Goal: Entertainment & Leisure: Consume media (video, audio)

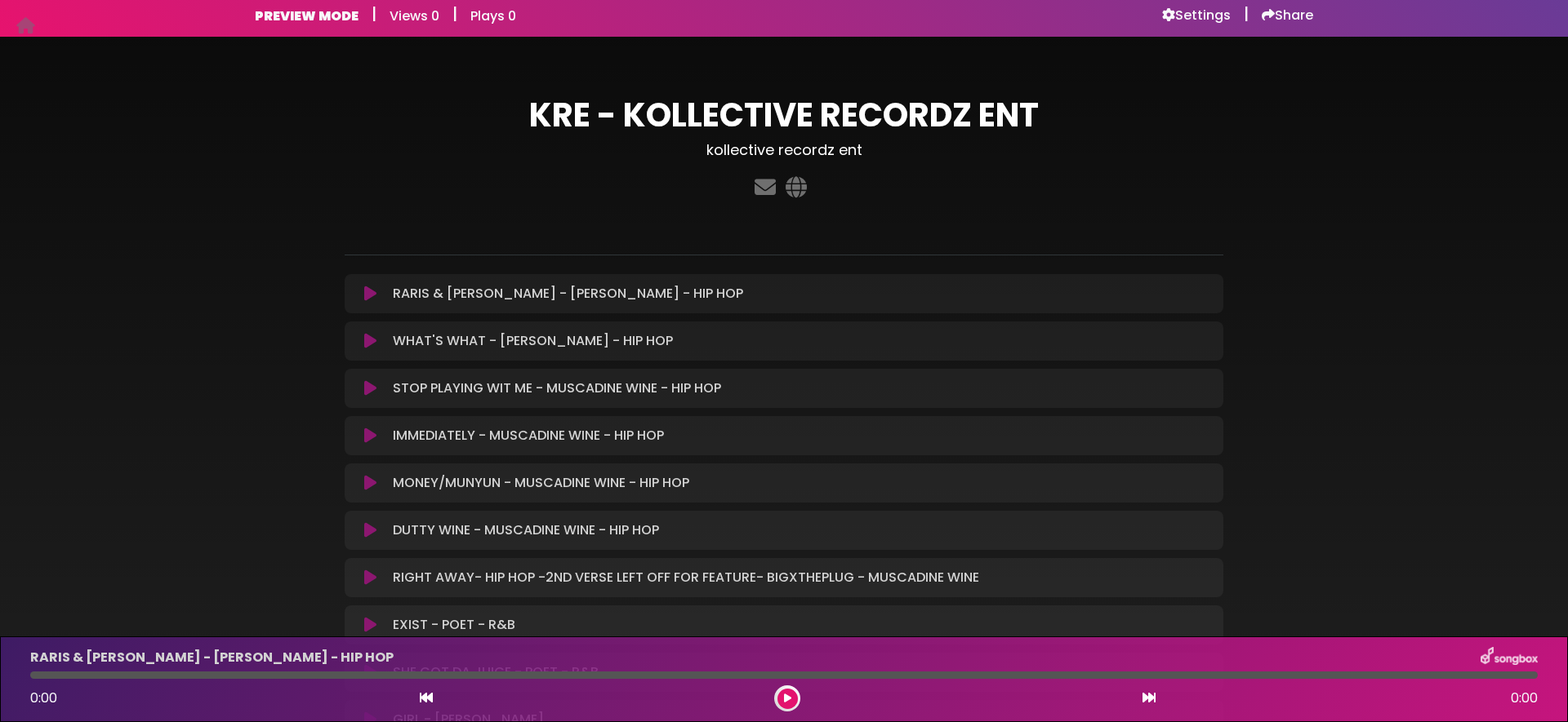
scroll to position [11, 0]
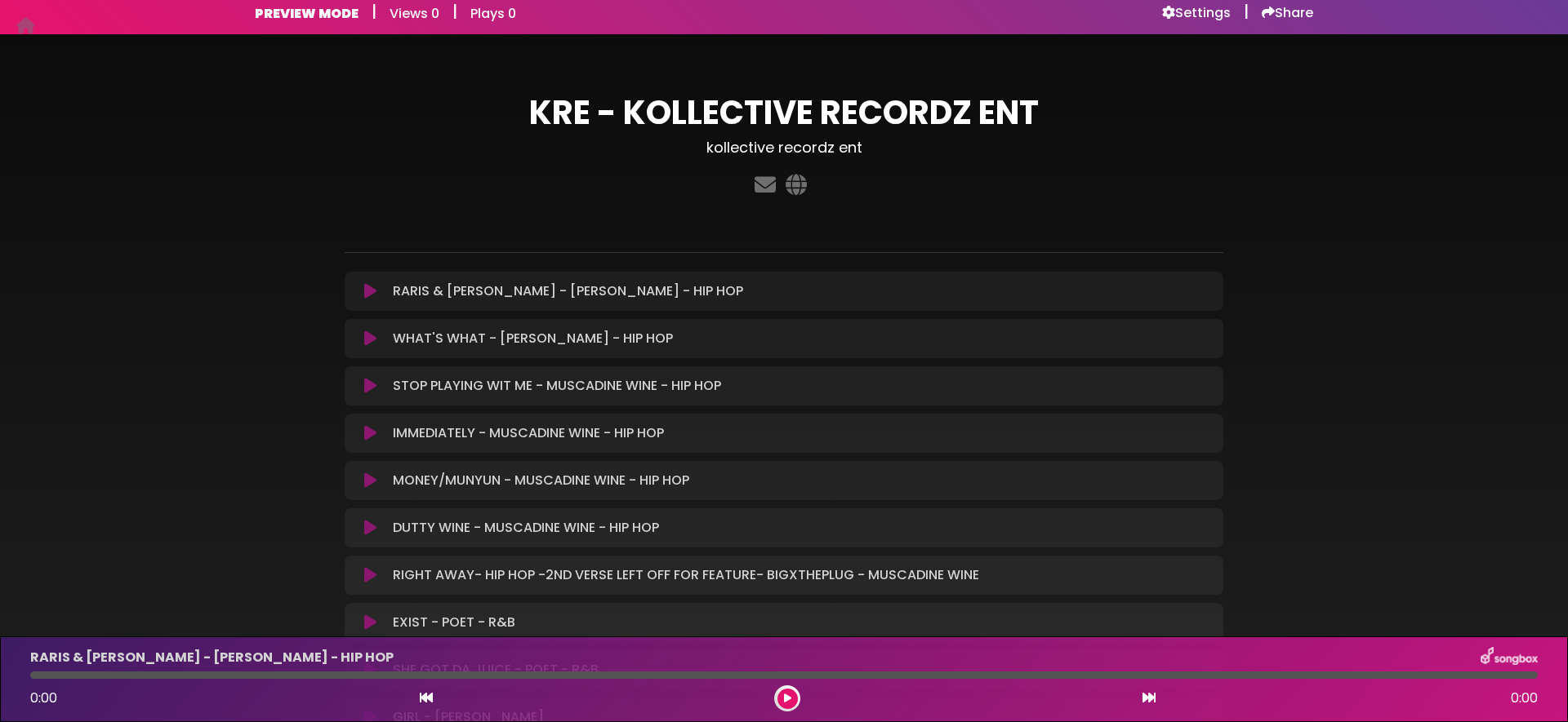
click at [370, 483] on icon at bounding box center [370, 480] width 12 height 16
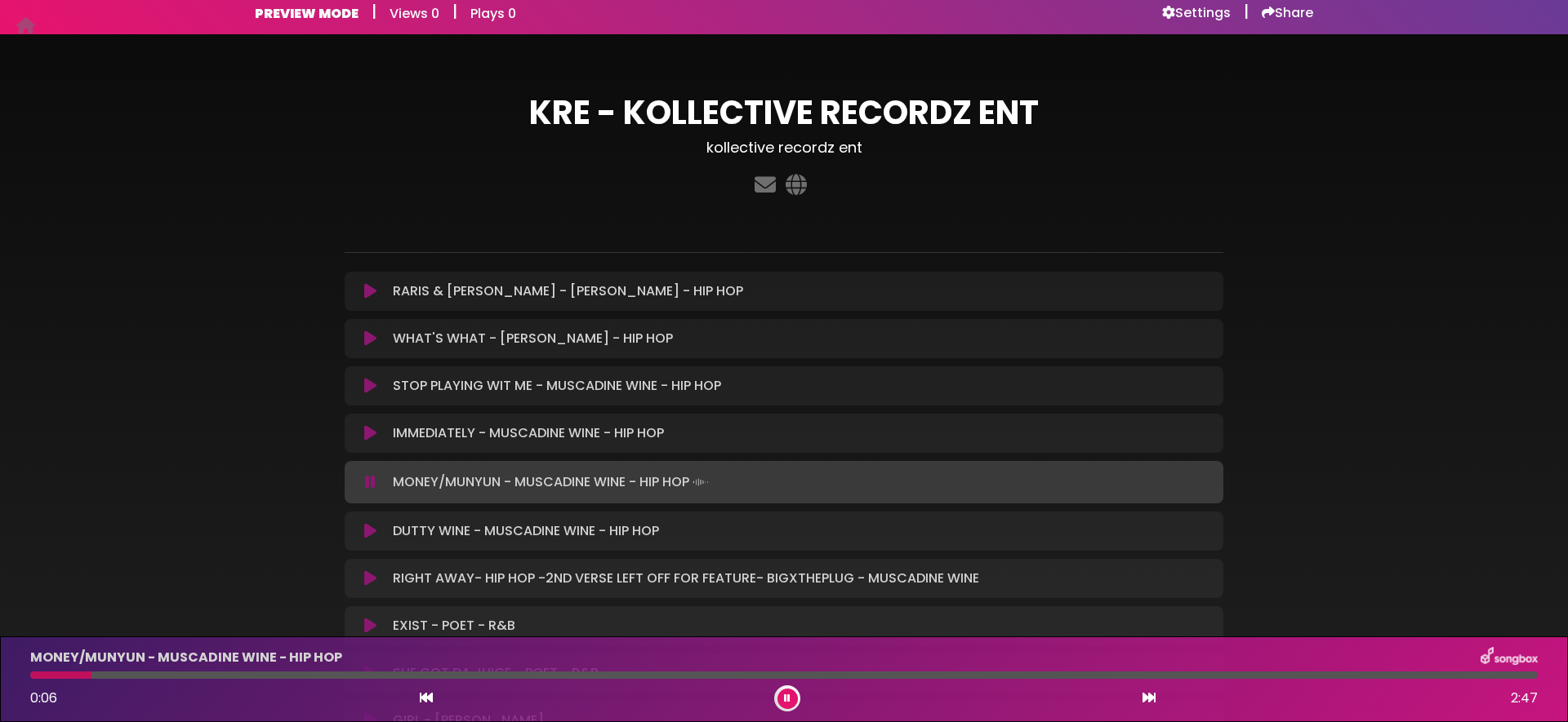
scroll to position [10, 0]
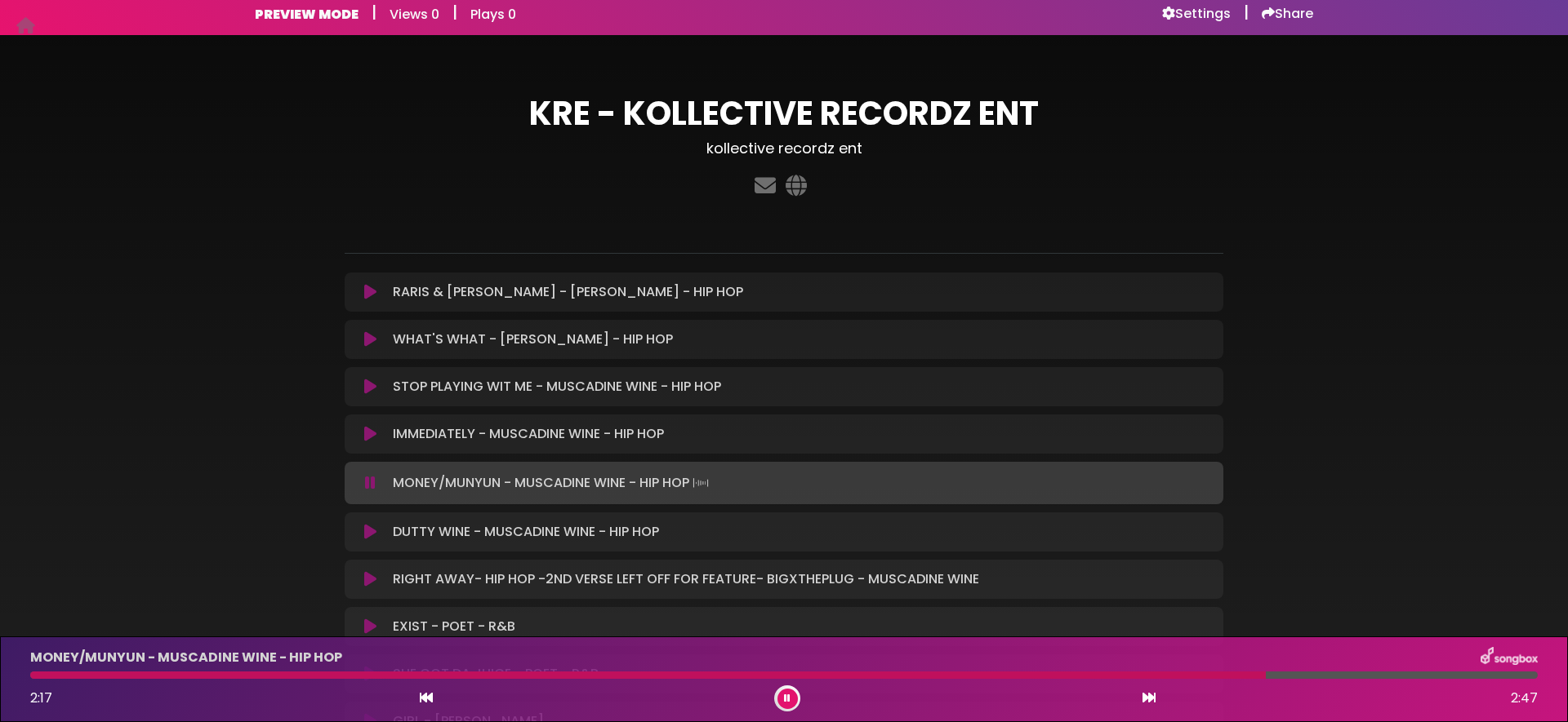
click at [365, 478] on icon at bounding box center [370, 483] width 10 height 16
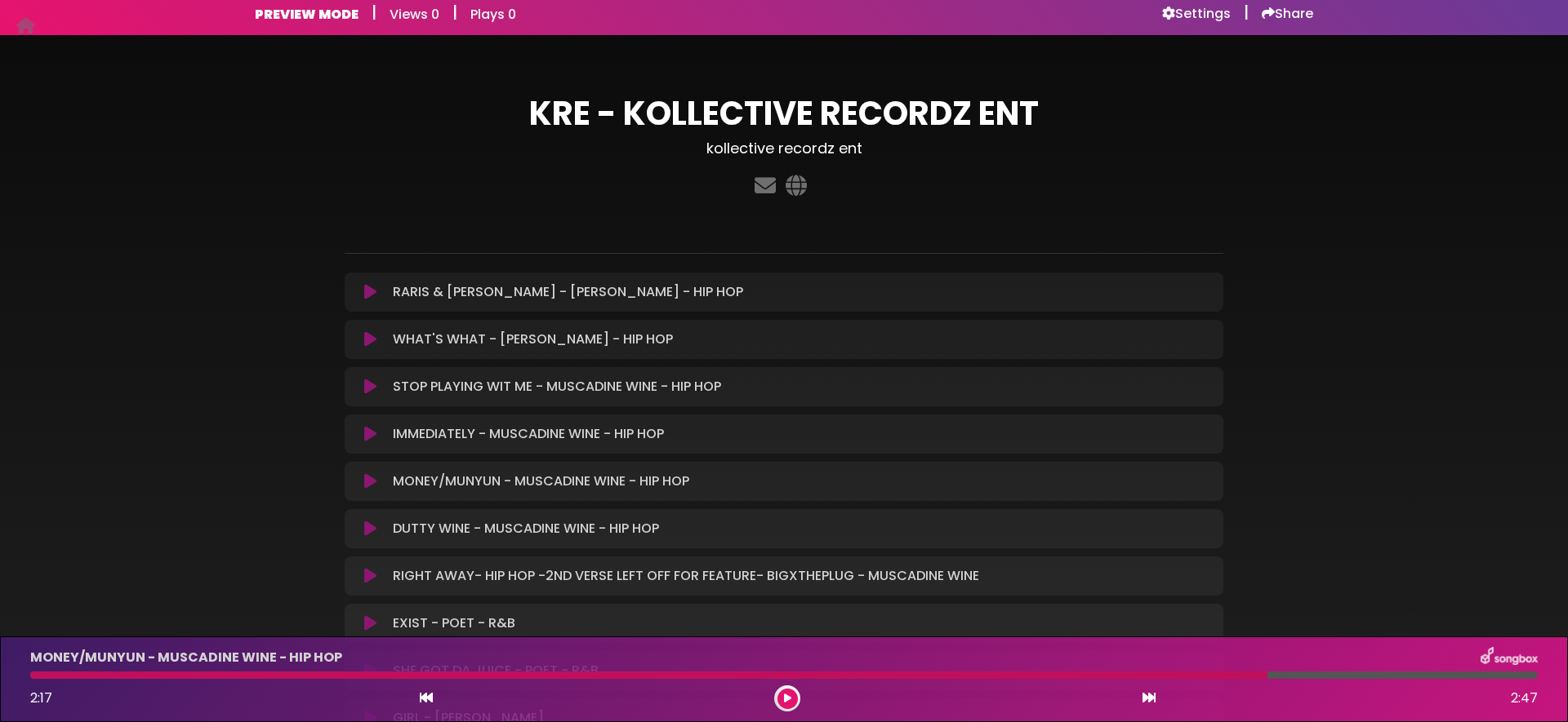
click at [370, 527] on icon at bounding box center [370, 528] width 12 height 16
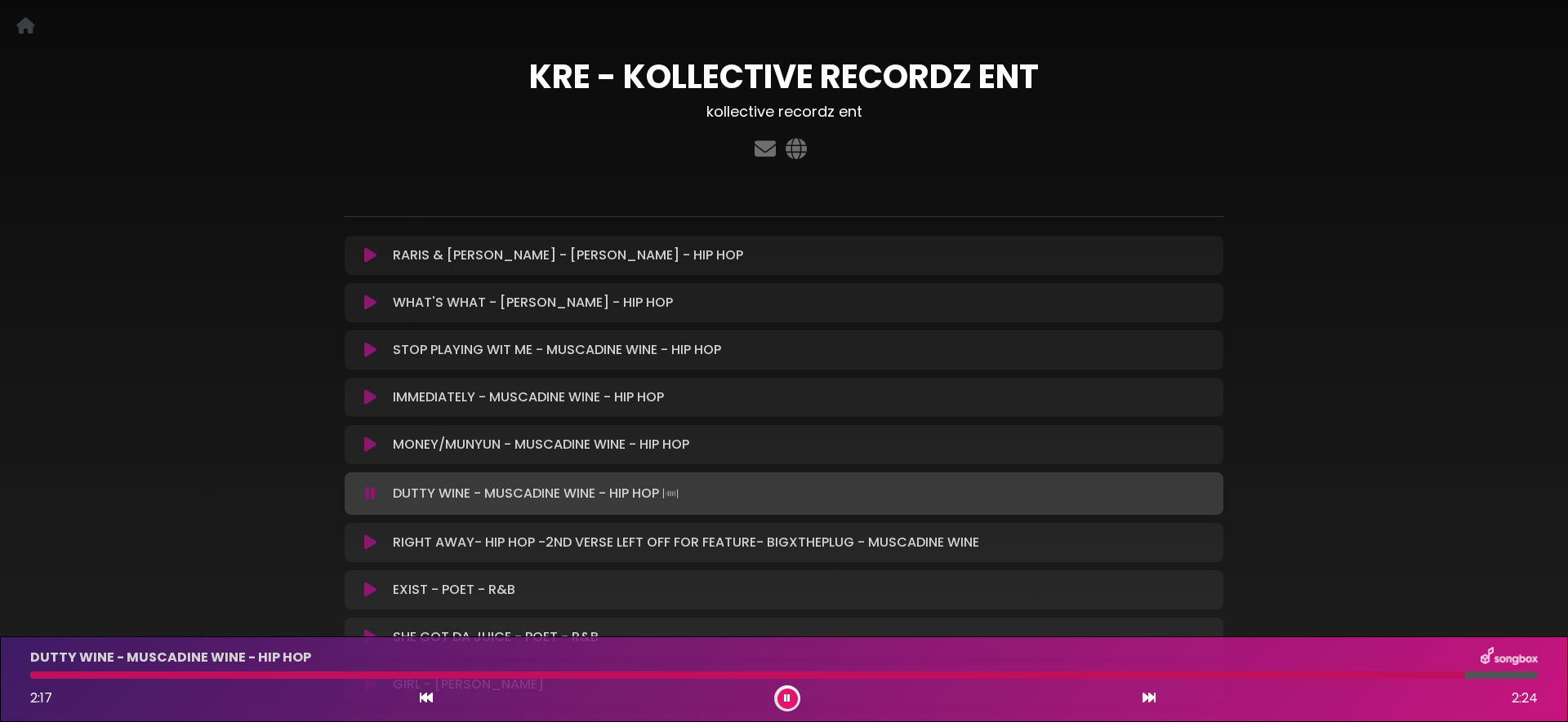
scroll to position [44, 0]
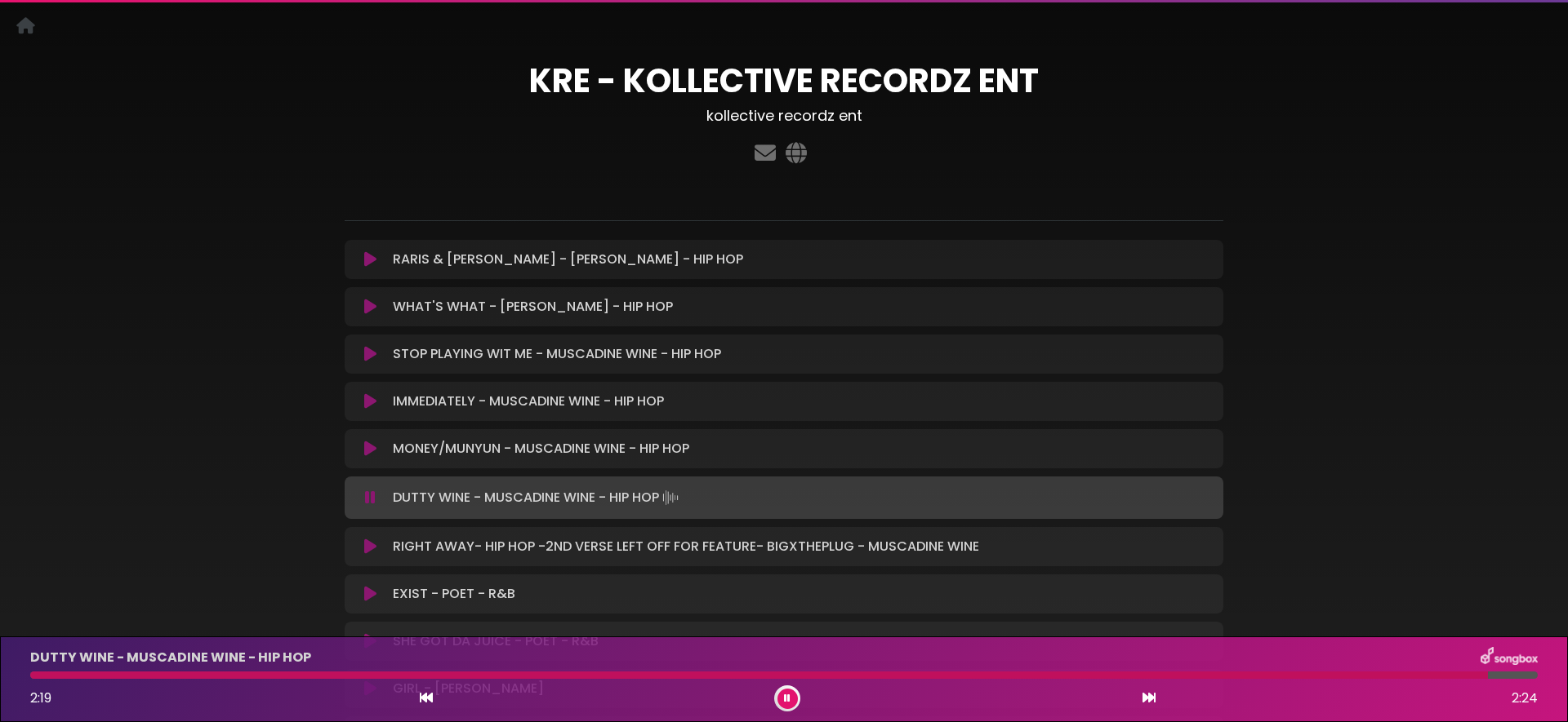
click at [365, 305] on icon at bounding box center [370, 306] width 12 height 16
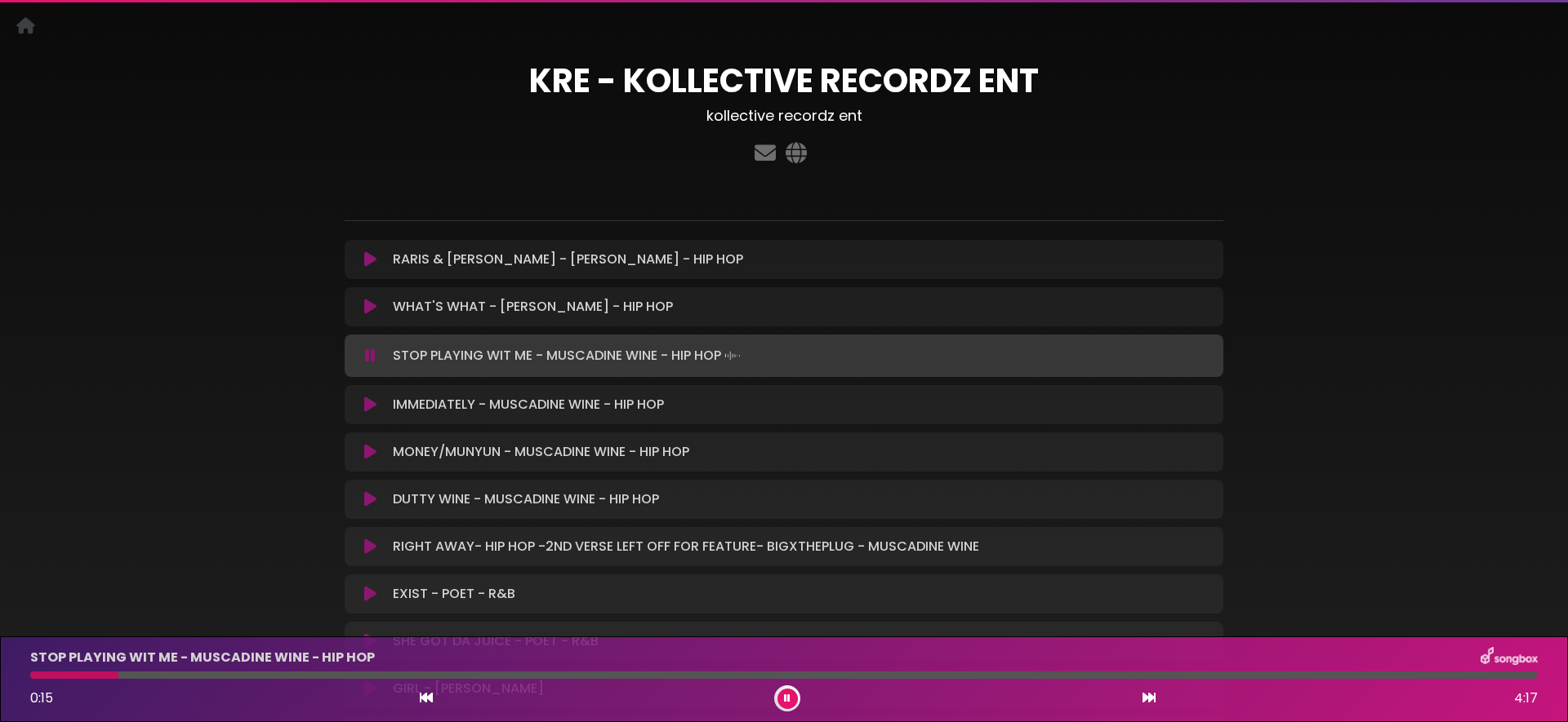
click at [368, 405] on icon at bounding box center [370, 404] width 12 height 16
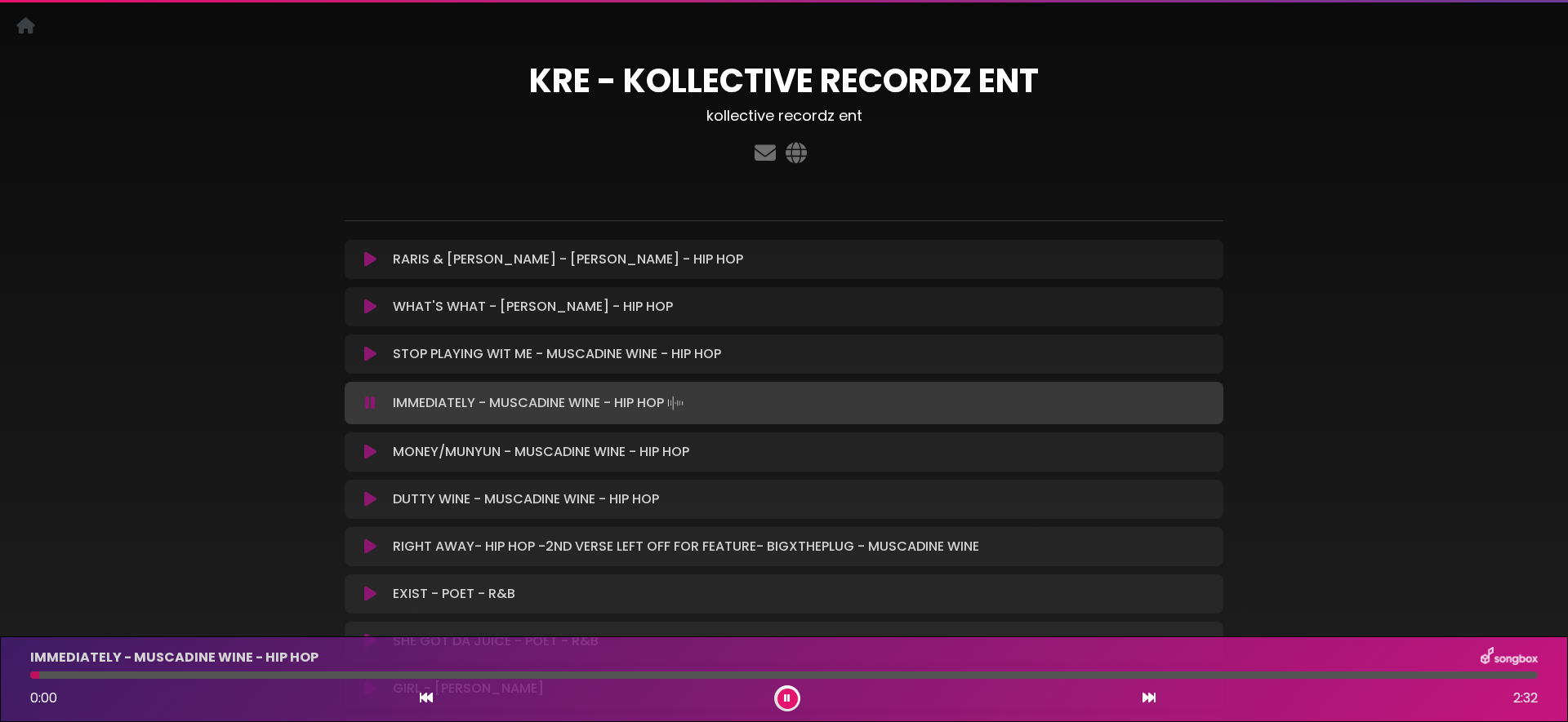
click at [371, 461] on div "MONEY/MUNYUN - MUSCADINE WINE - HIP HOP Loading Track..." at bounding box center [783, 452] width 859 height 20
click at [365, 454] on icon at bounding box center [370, 452] width 12 height 16
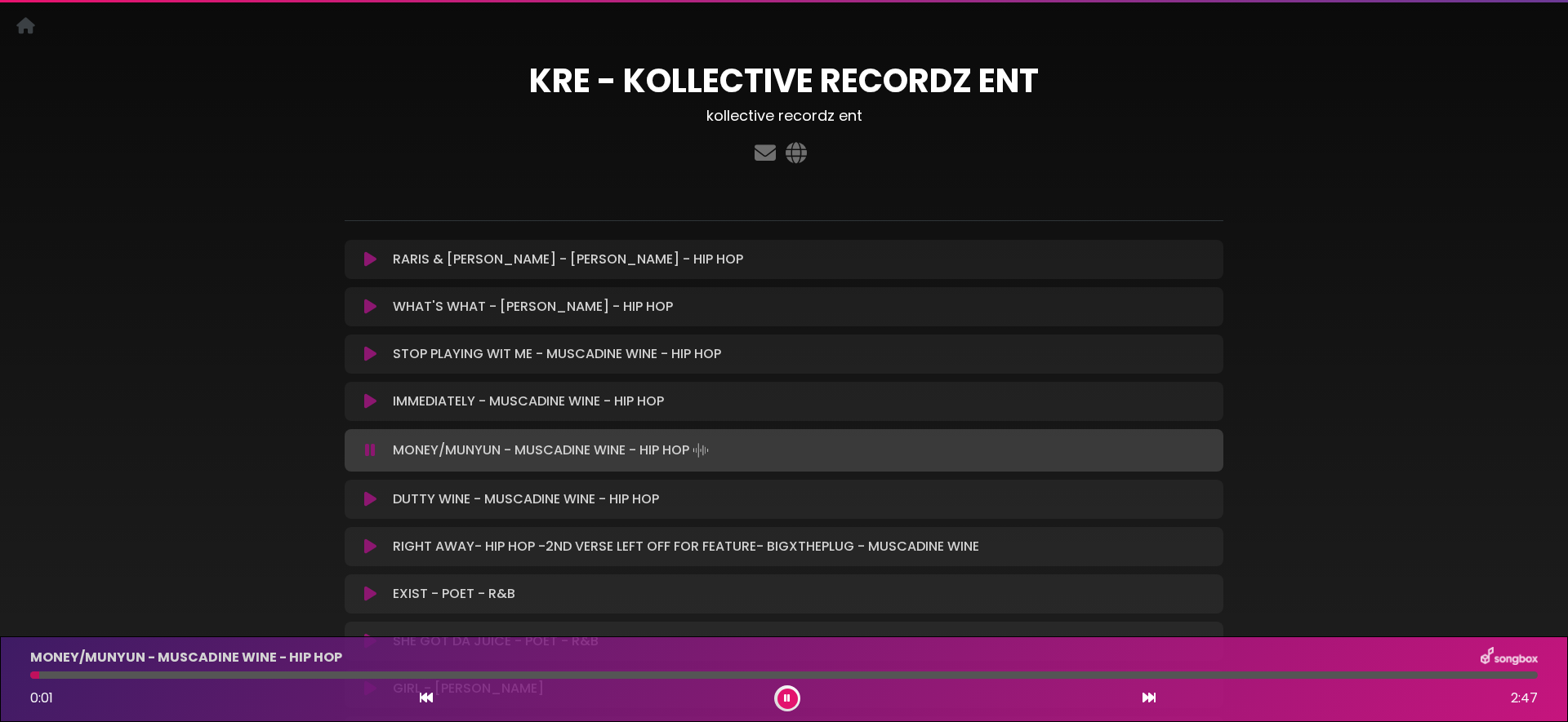
click at [367, 500] on icon at bounding box center [370, 499] width 12 height 16
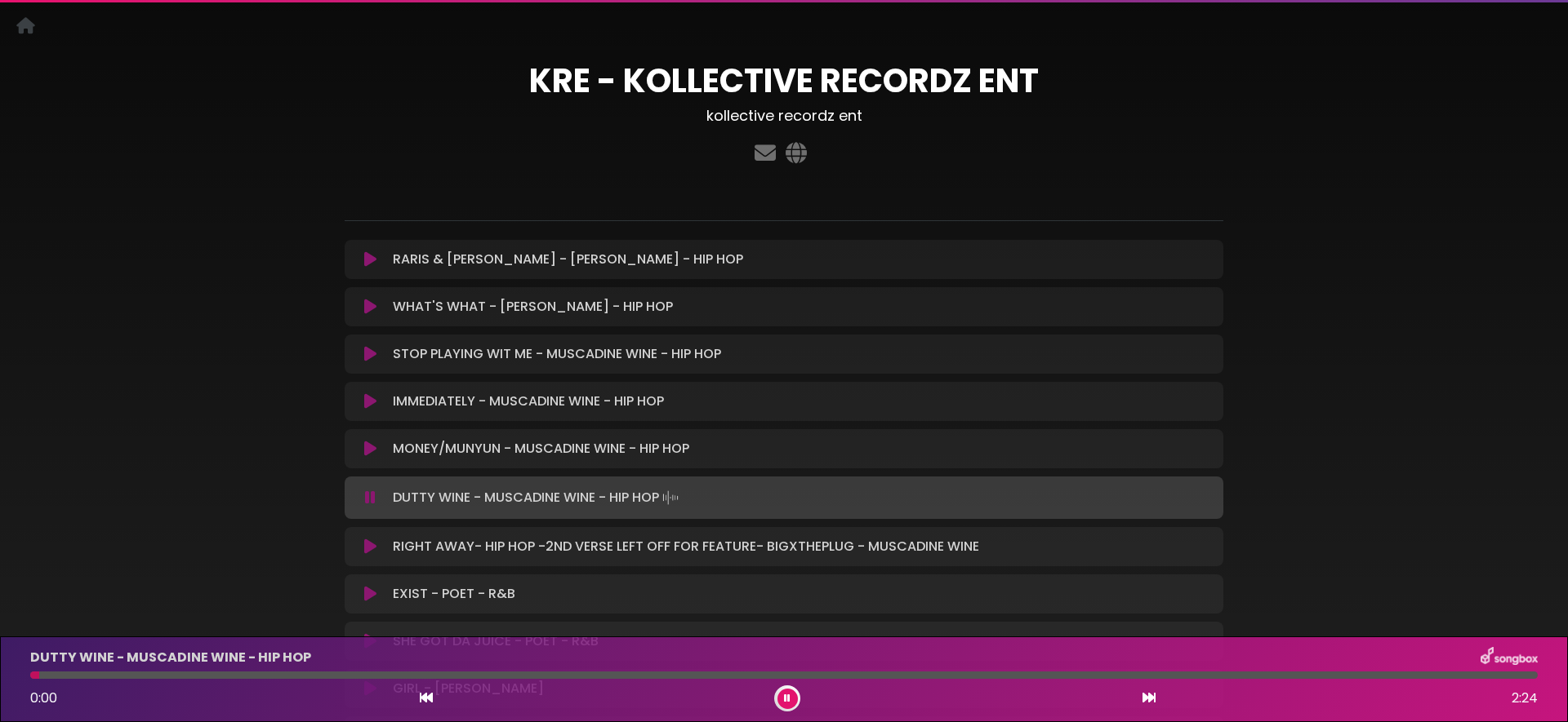
click at [368, 456] on icon at bounding box center [370, 448] width 12 height 16
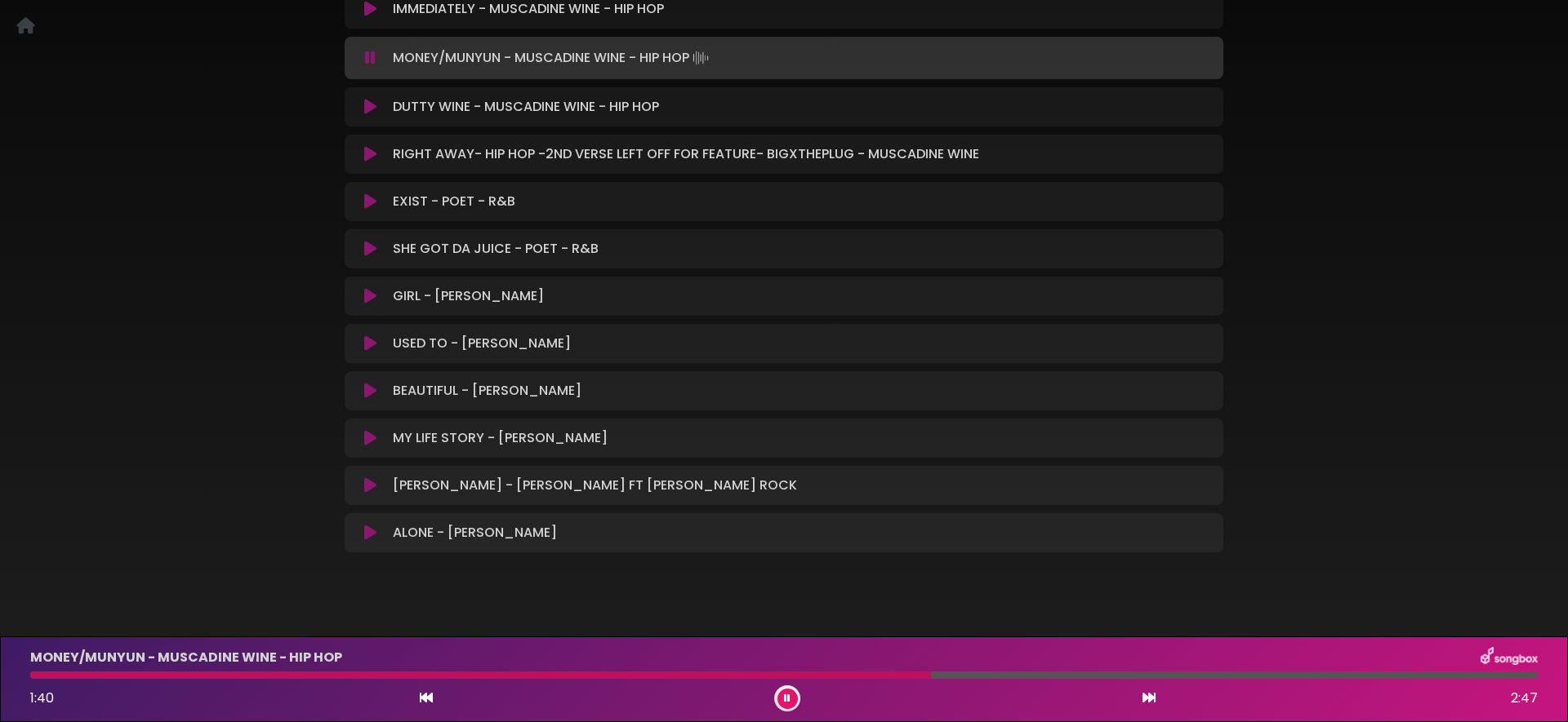
scroll to position [455, 0]
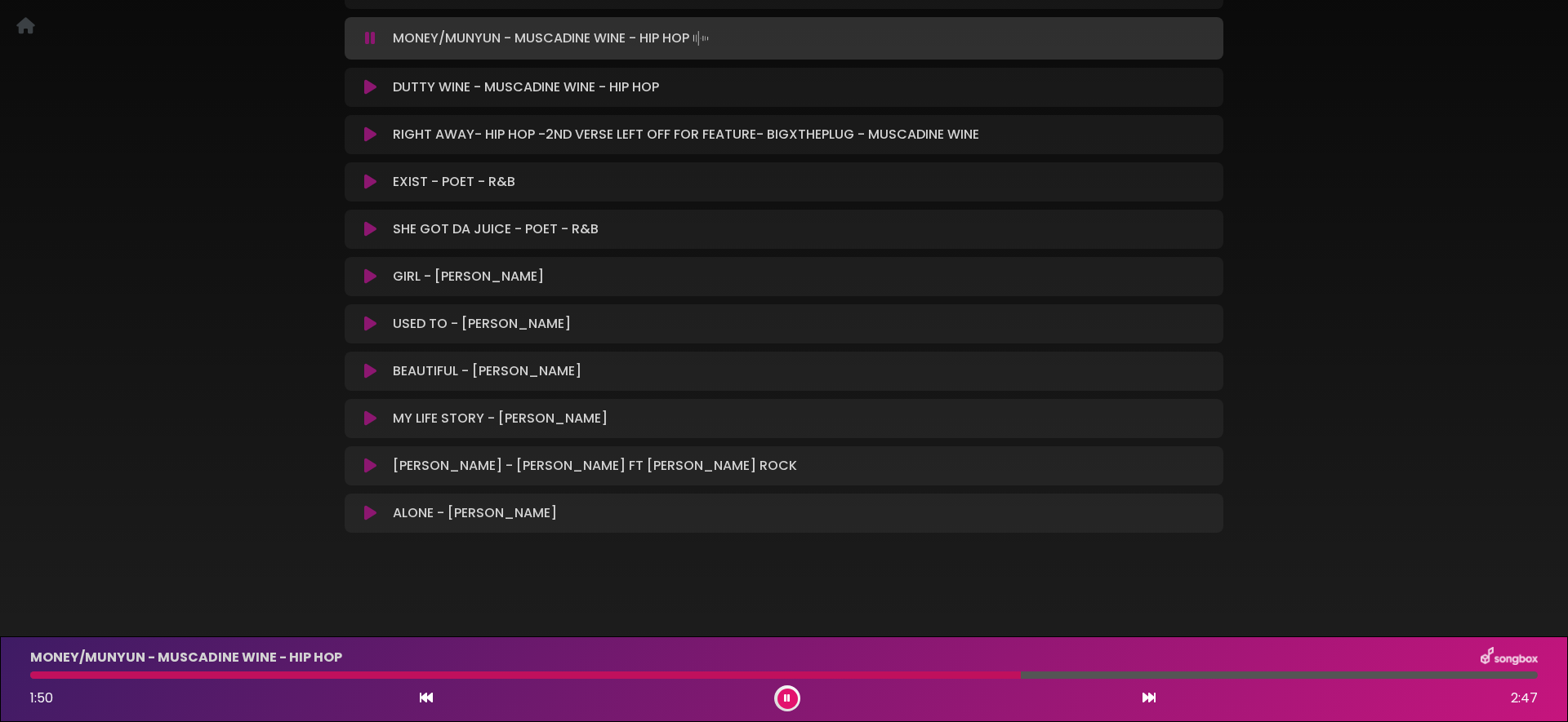
click at [373, 283] on icon at bounding box center [370, 276] width 12 height 16
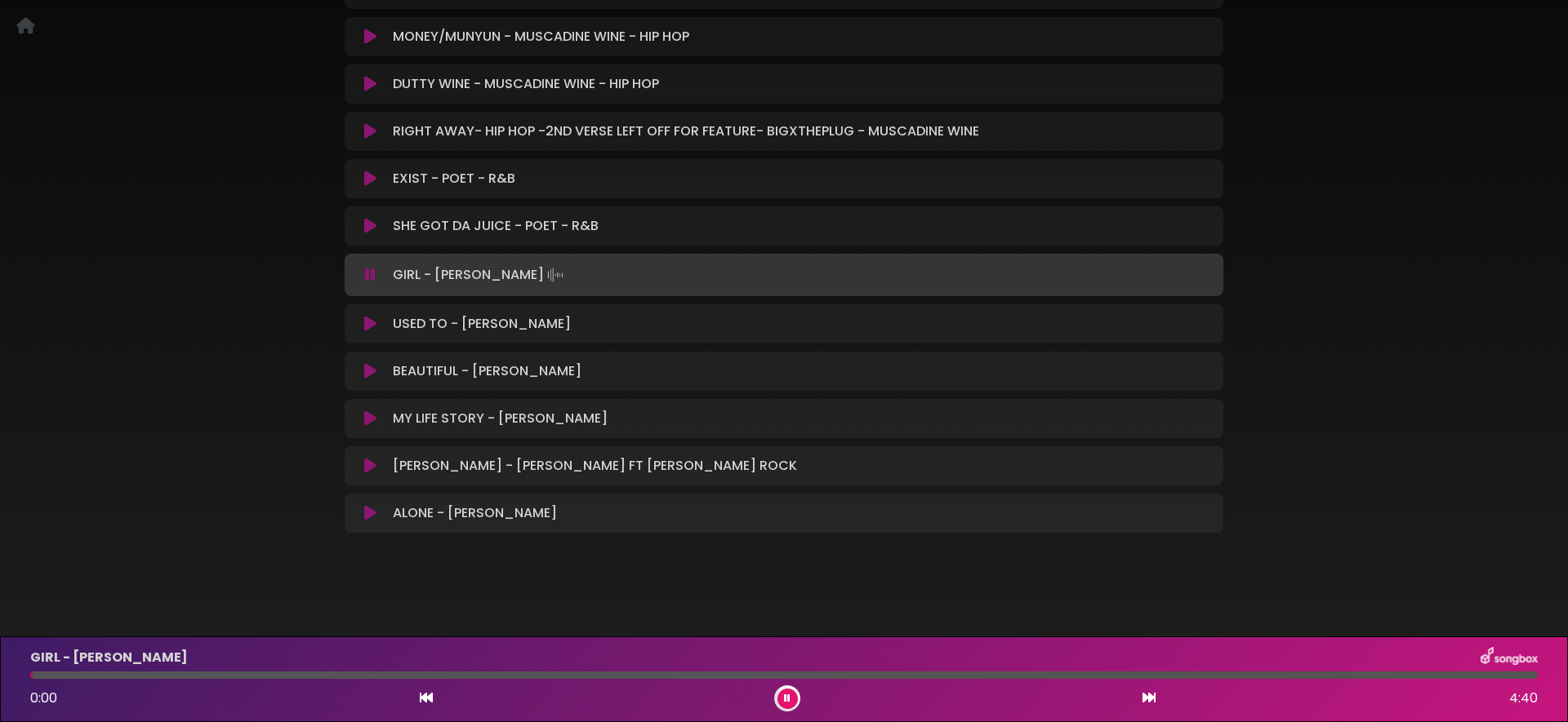
click at [370, 274] on icon at bounding box center [370, 274] width 10 height 16
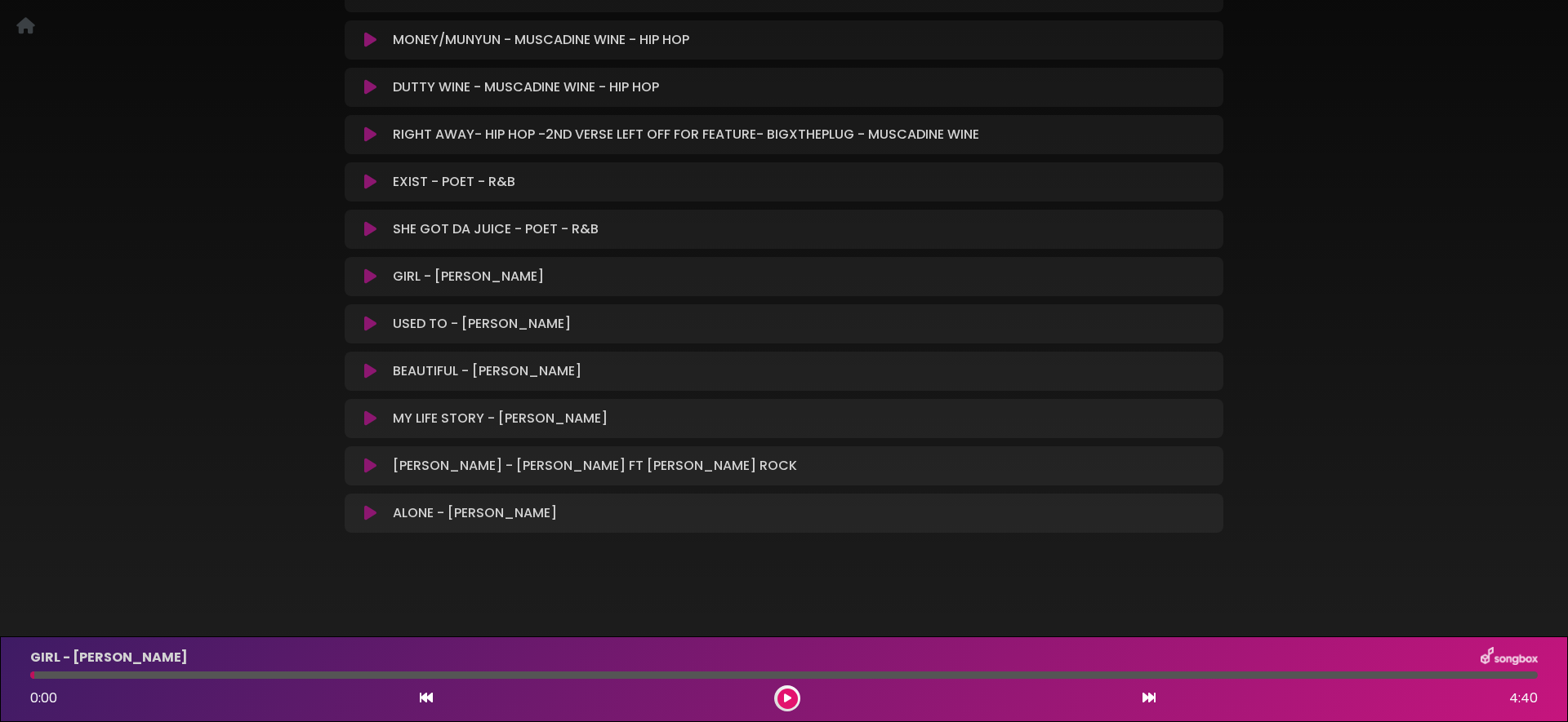
click at [370, 135] on icon at bounding box center [370, 134] width 12 height 16
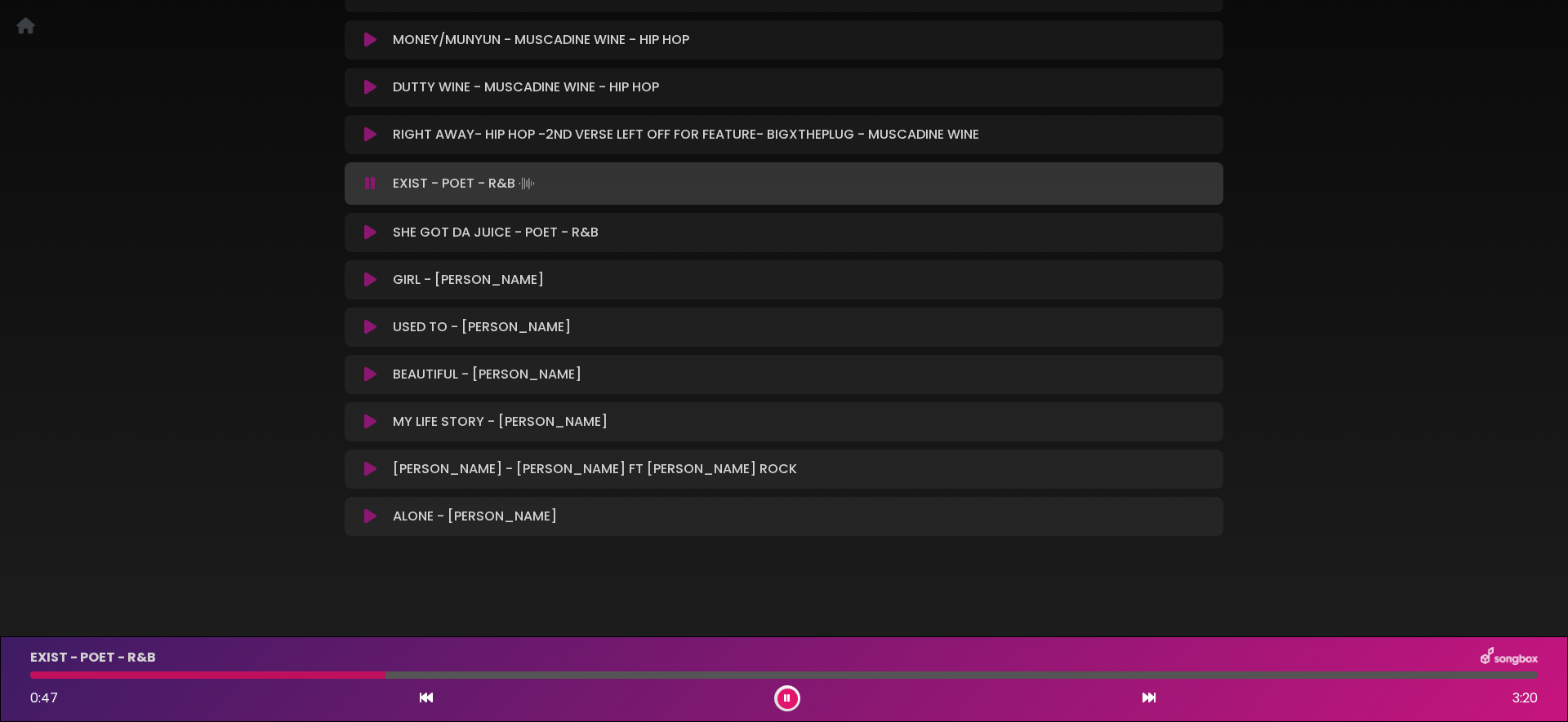
click at [354, 126] on button at bounding box center [370, 134] width 32 height 16
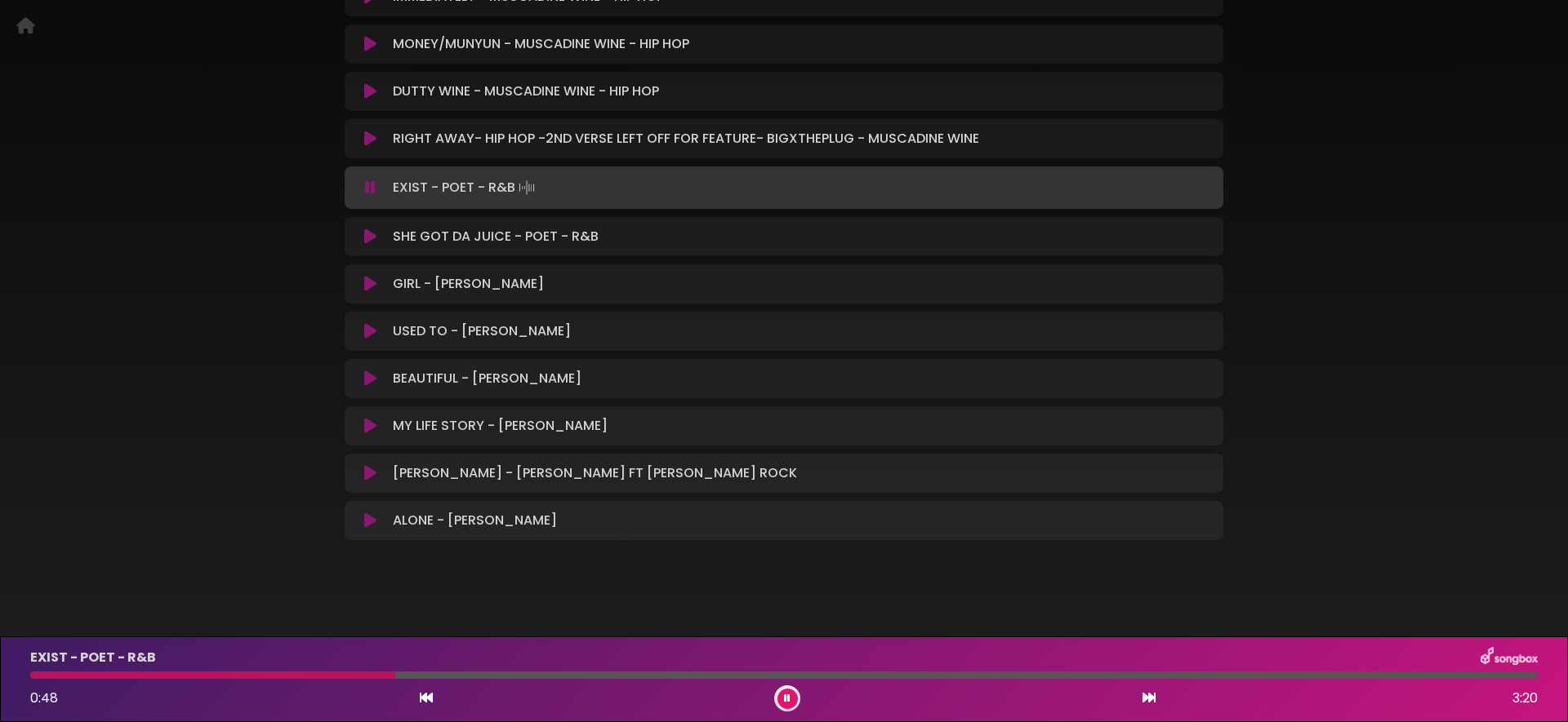
click at [368, 179] on icon at bounding box center [370, 187] width 10 height 16
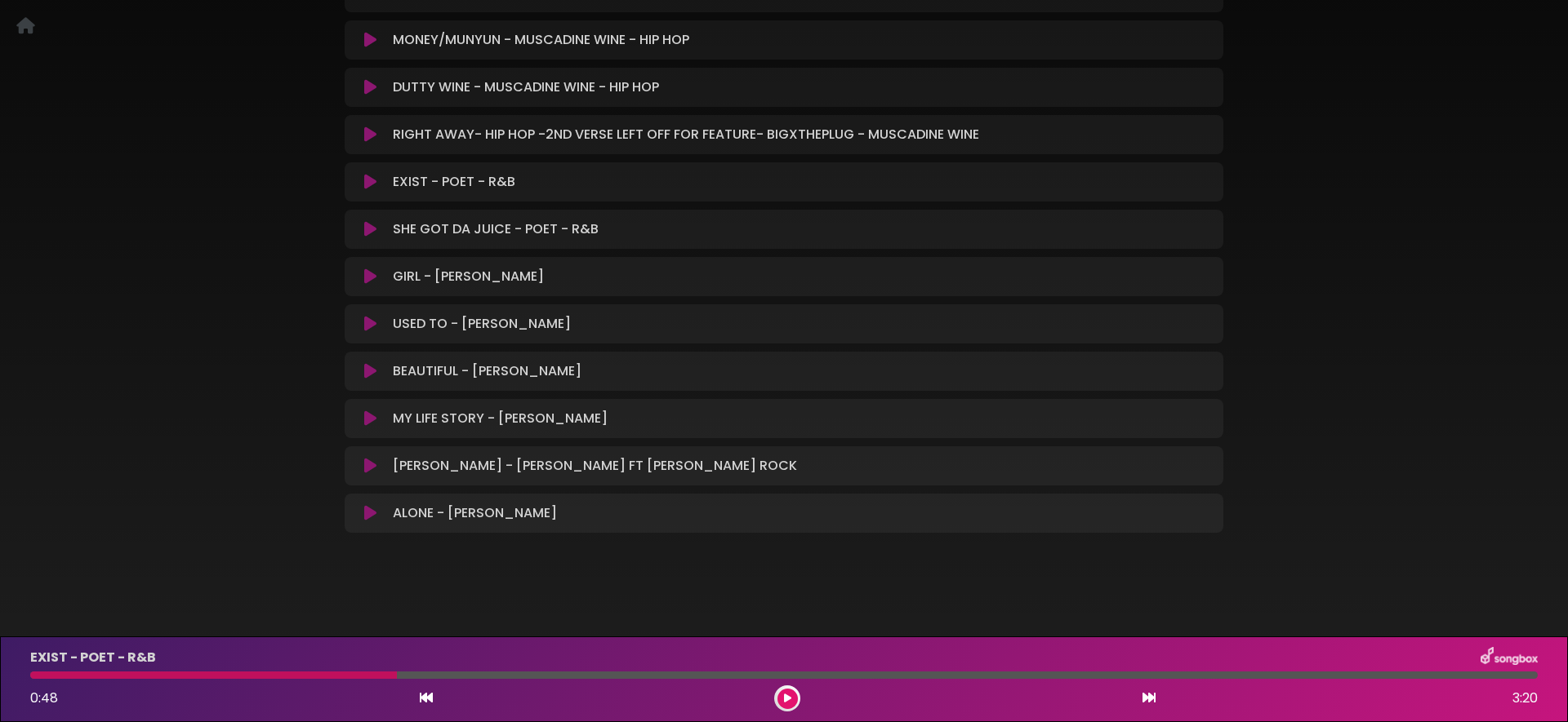
click at [364, 277] on icon at bounding box center [370, 276] width 12 height 16
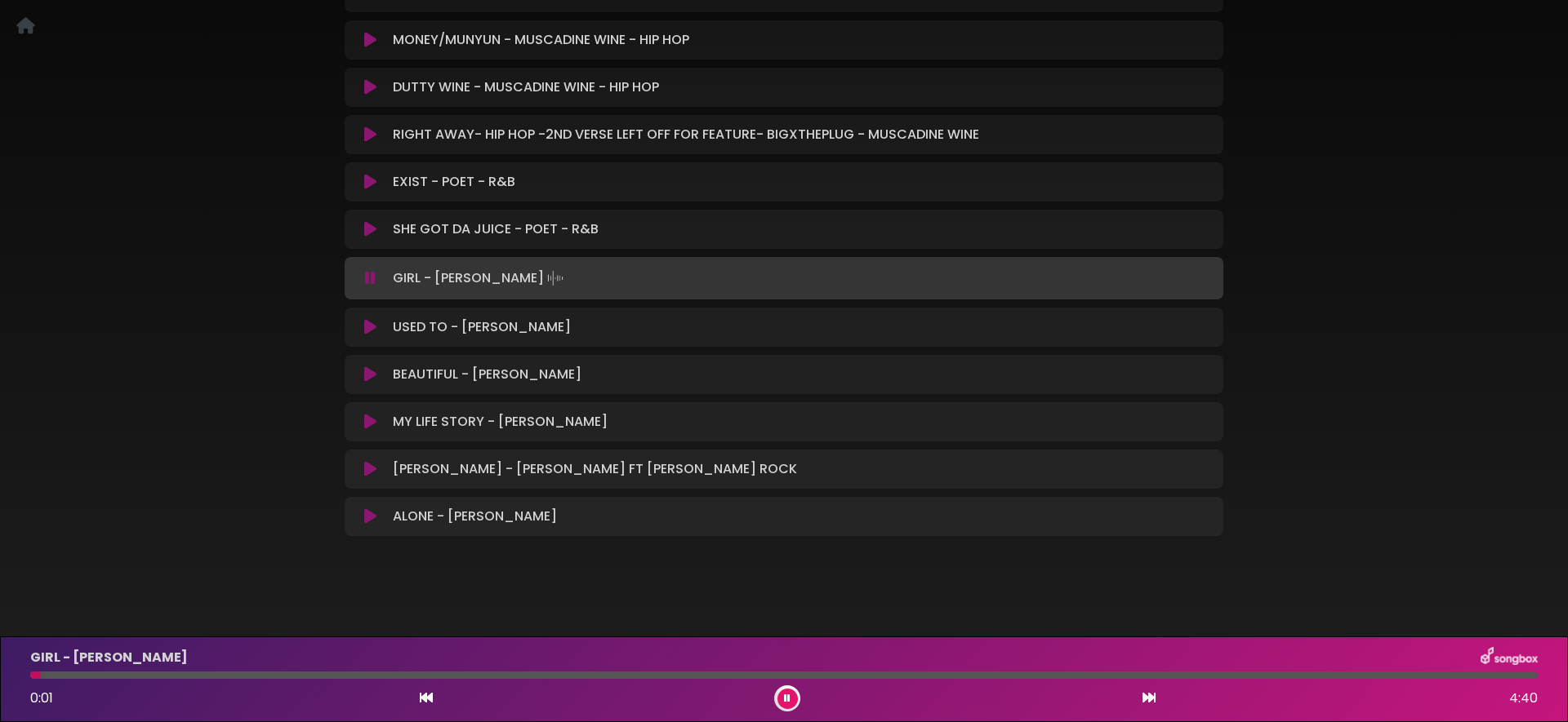
click at [365, 277] on icon at bounding box center [370, 278] width 10 height 16
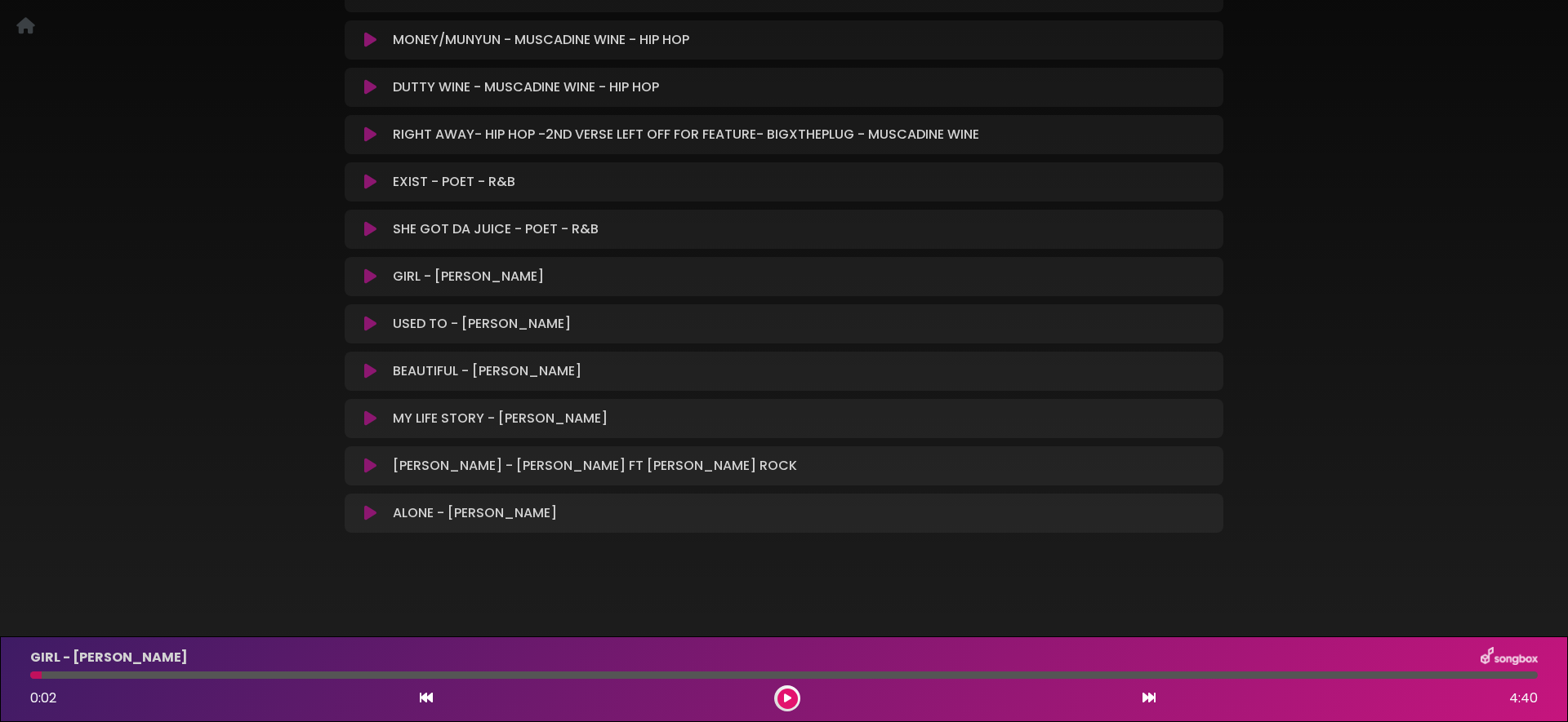
click at [364, 327] on icon at bounding box center [370, 324] width 12 height 16
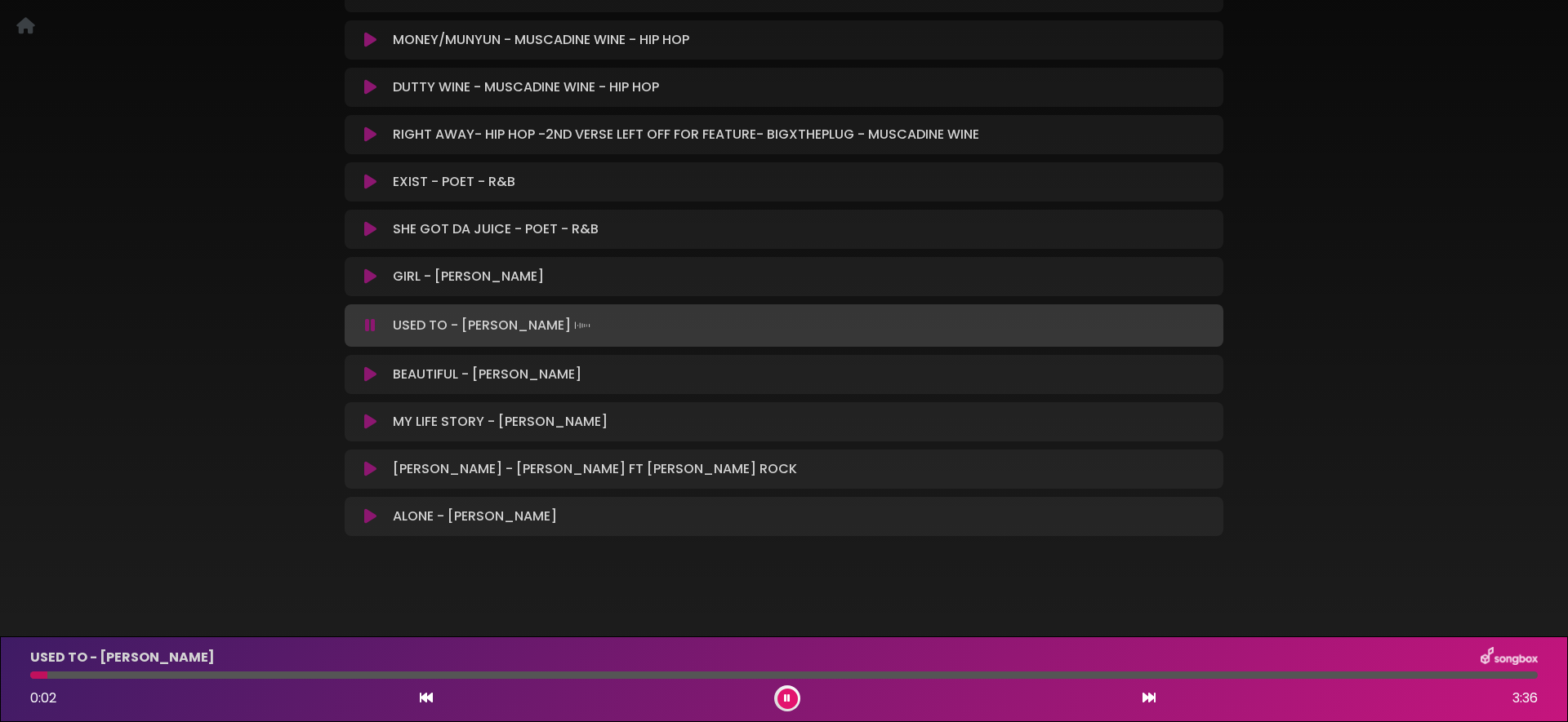
click at [364, 327] on button at bounding box center [370, 325] width 32 height 16
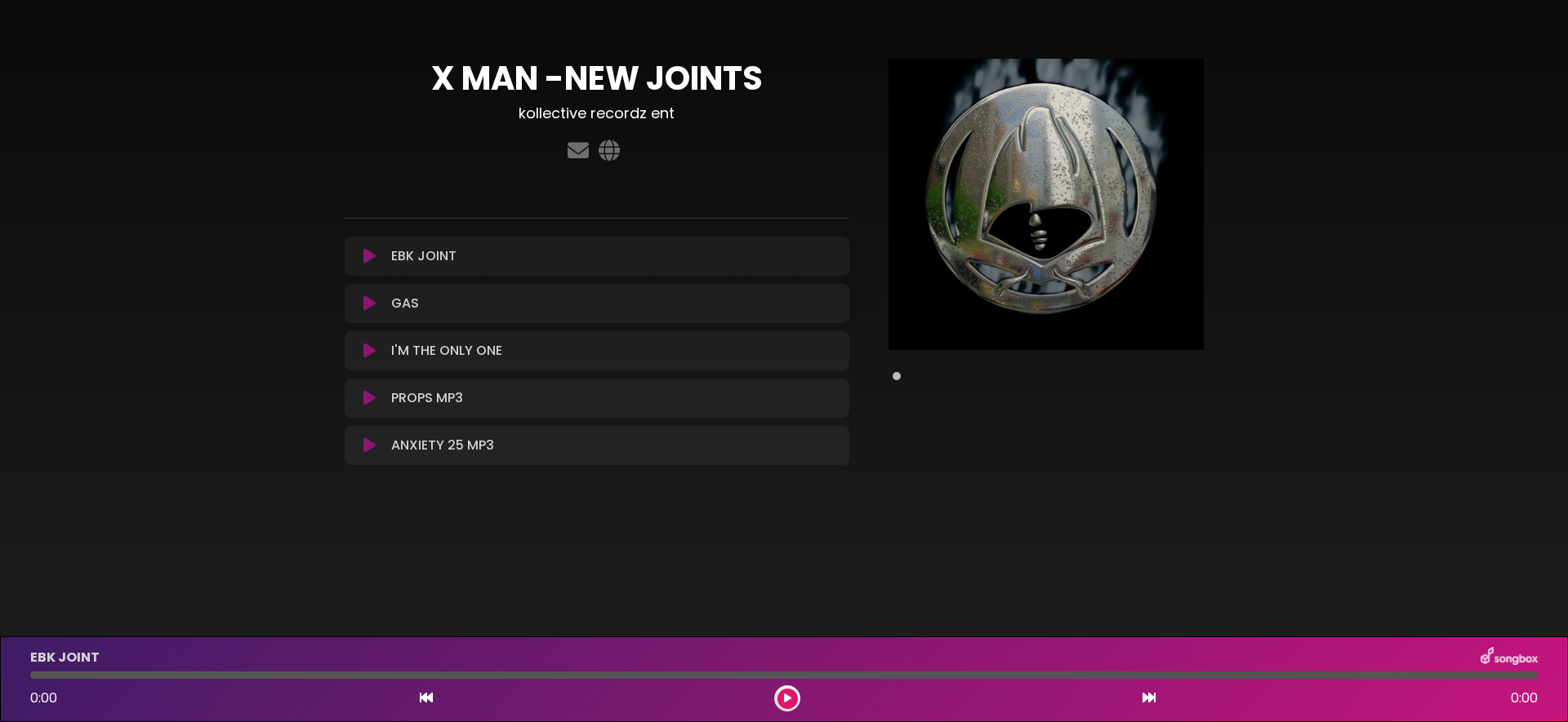
click at [365, 394] on icon at bounding box center [369, 398] width 12 height 16
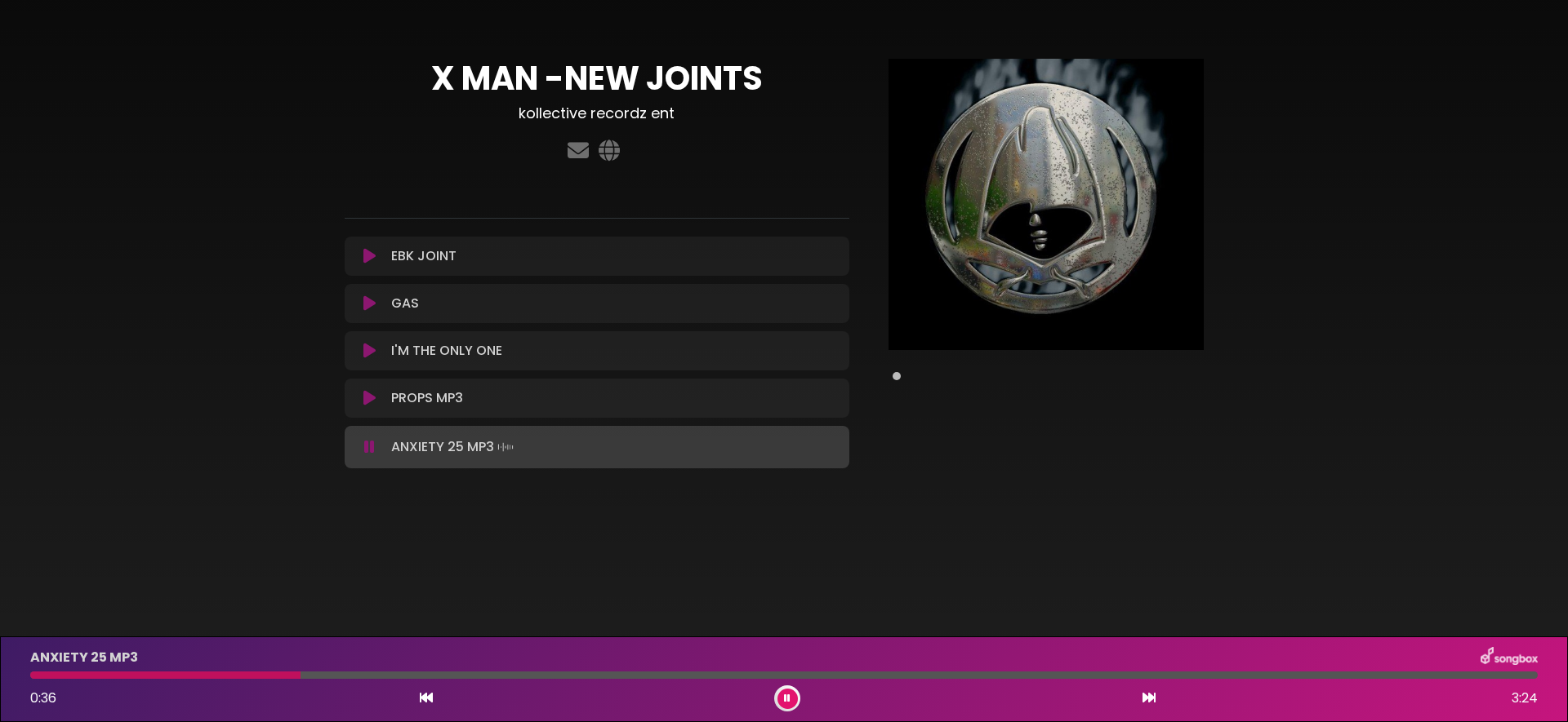
click at [374, 451] on button at bounding box center [369, 447] width 30 height 16
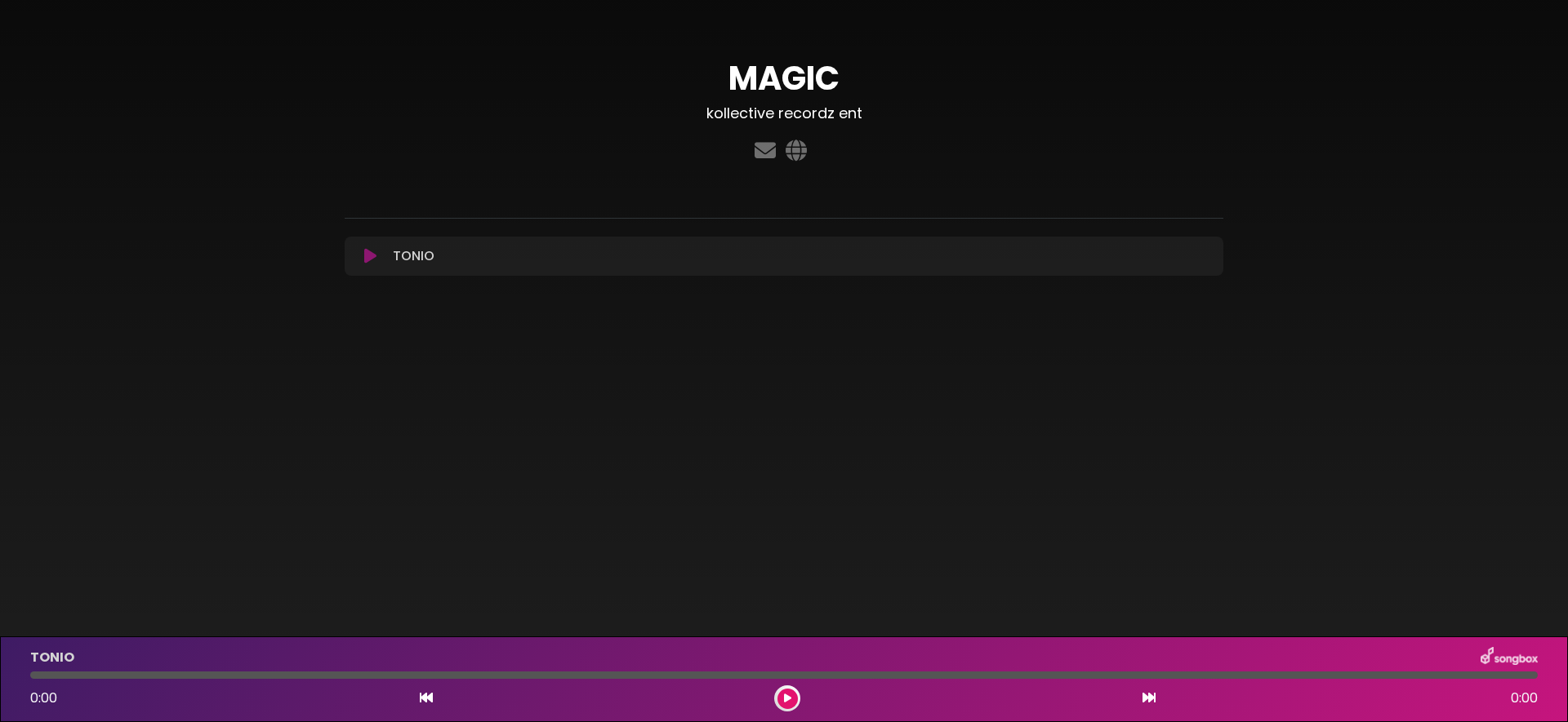
click at [364, 256] on icon at bounding box center [370, 255] width 12 height 16
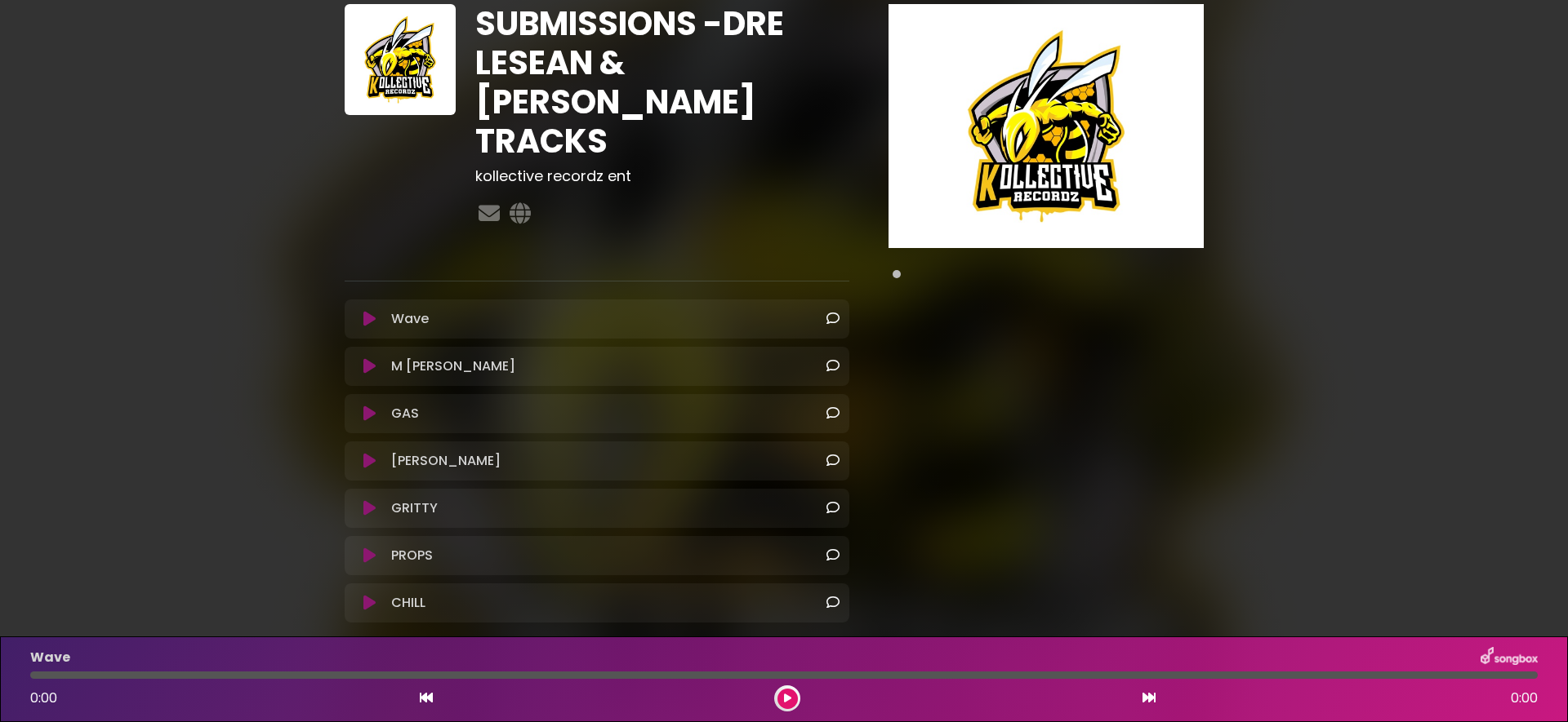
scroll to position [105, 0]
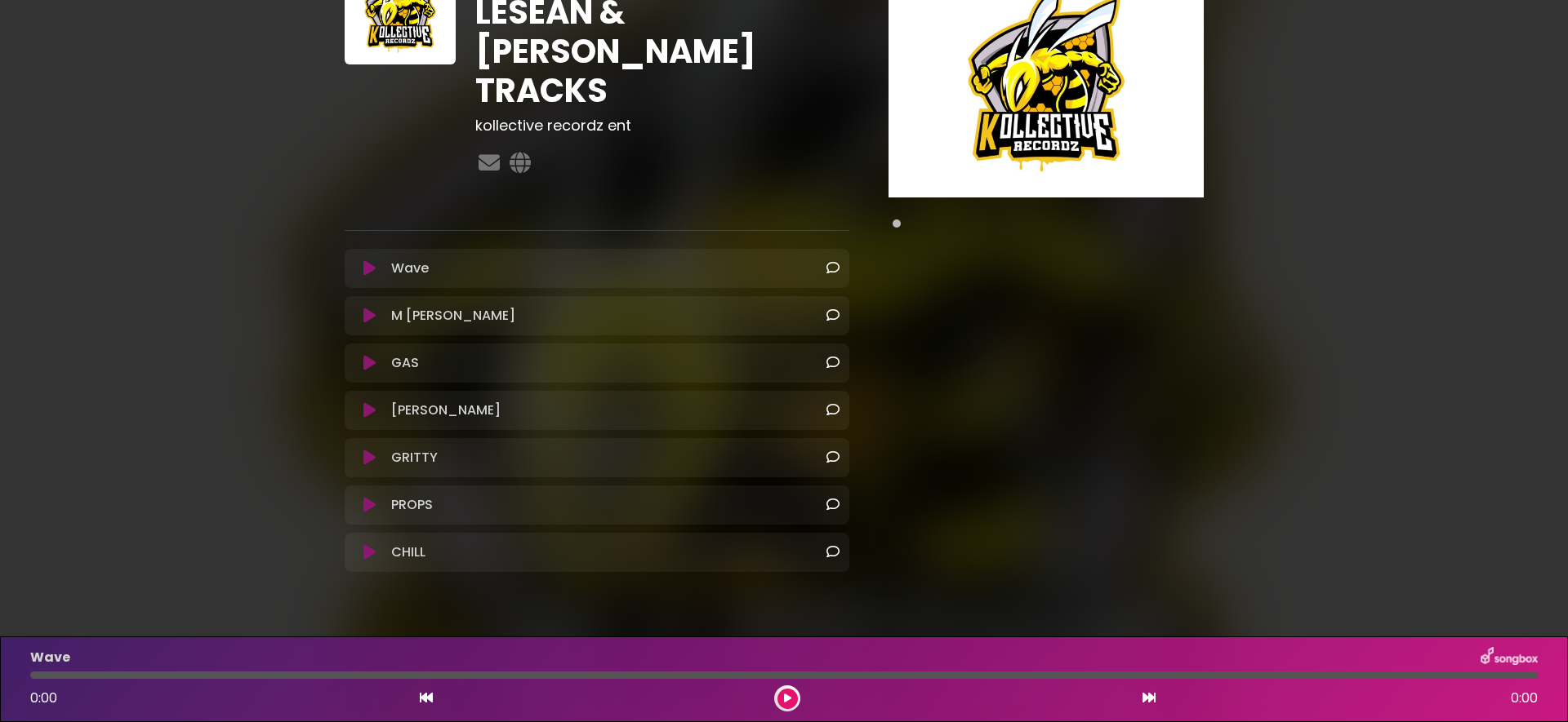
click at [368, 307] on icon at bounding box center [369, 315] width 12 height 16
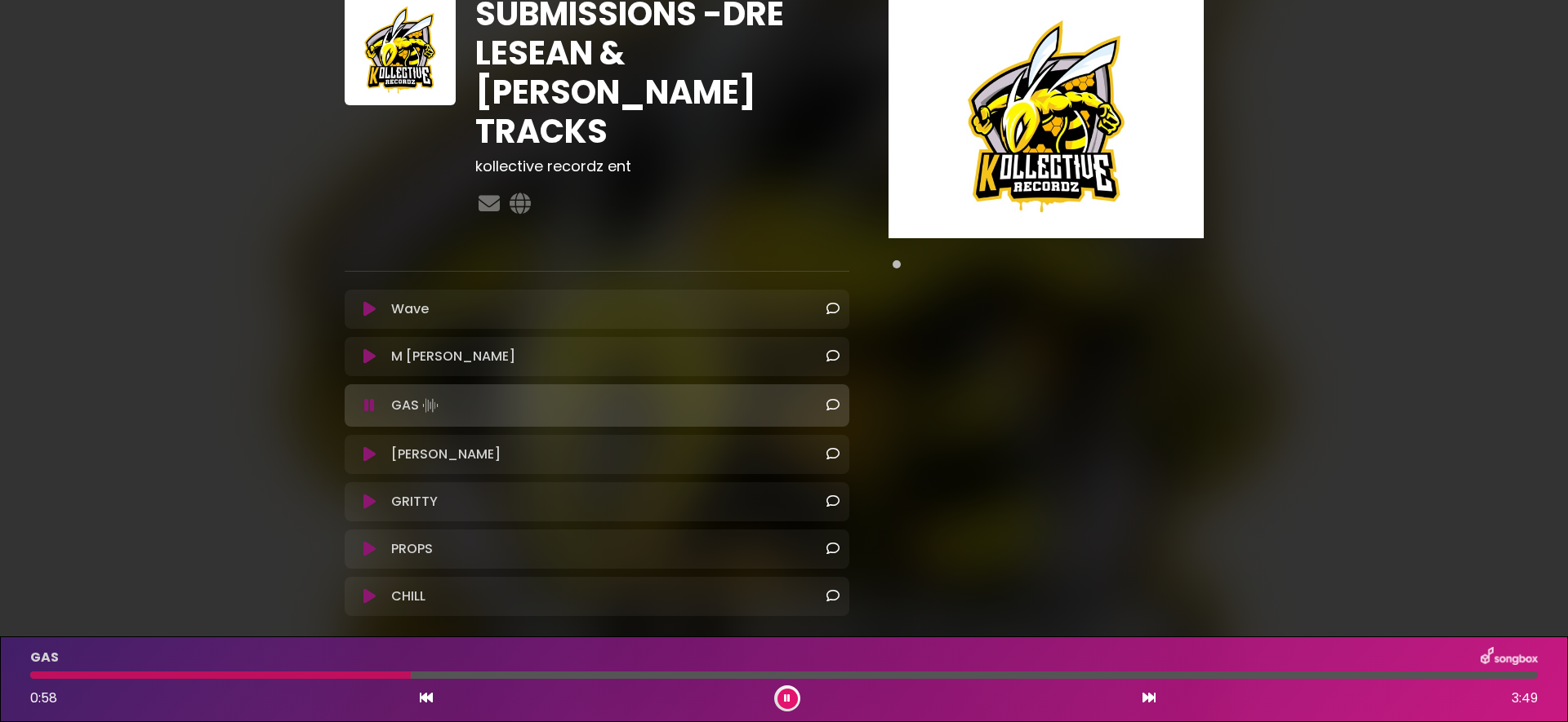
scroll to position [108, 0]
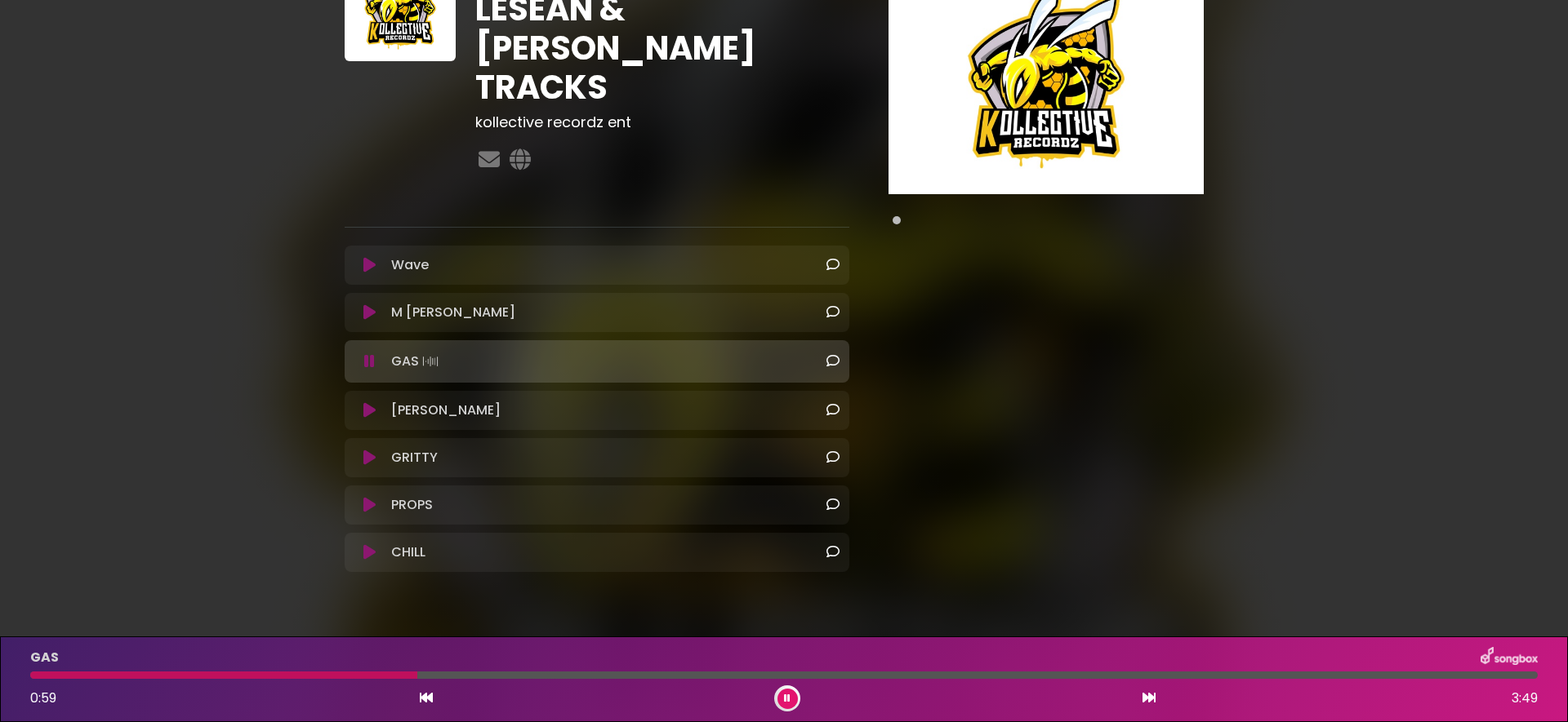
click at [366, 402] on icon at bounding box center [369, 410] width 12 height 16
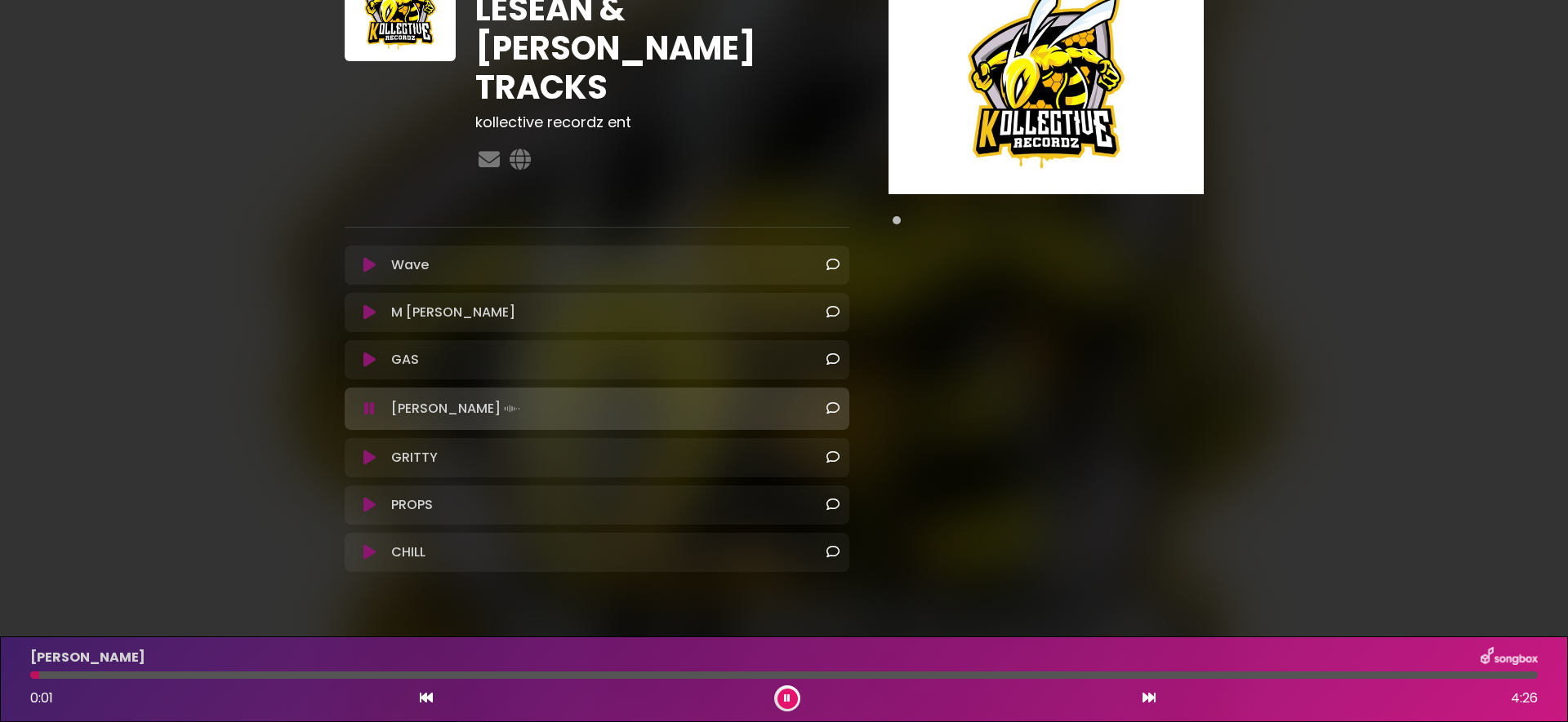
click at [372, 450] on icon at bounding box center [369, 457] width 12 height 16
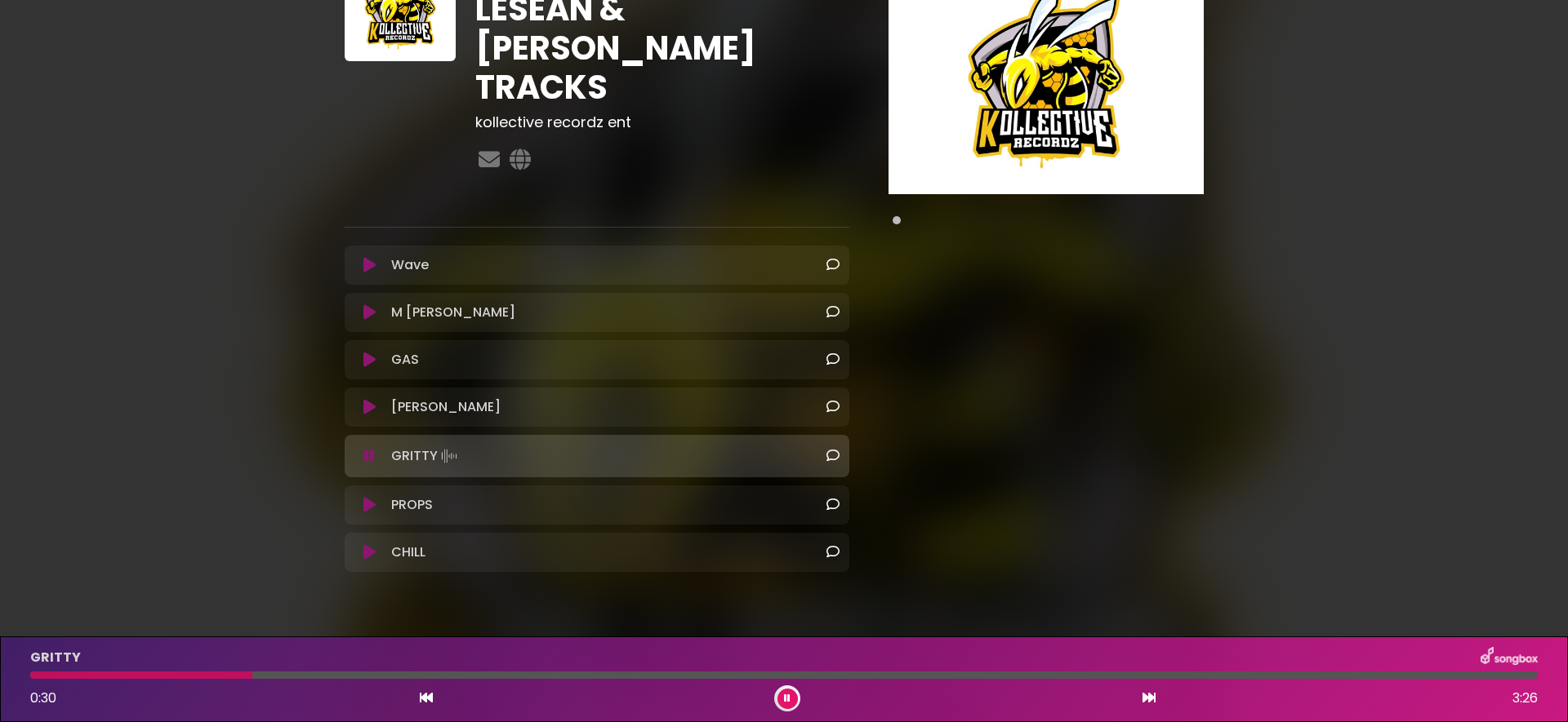
click at [368, 497] on icon at bounding box center [369, 505] width 12 height 16
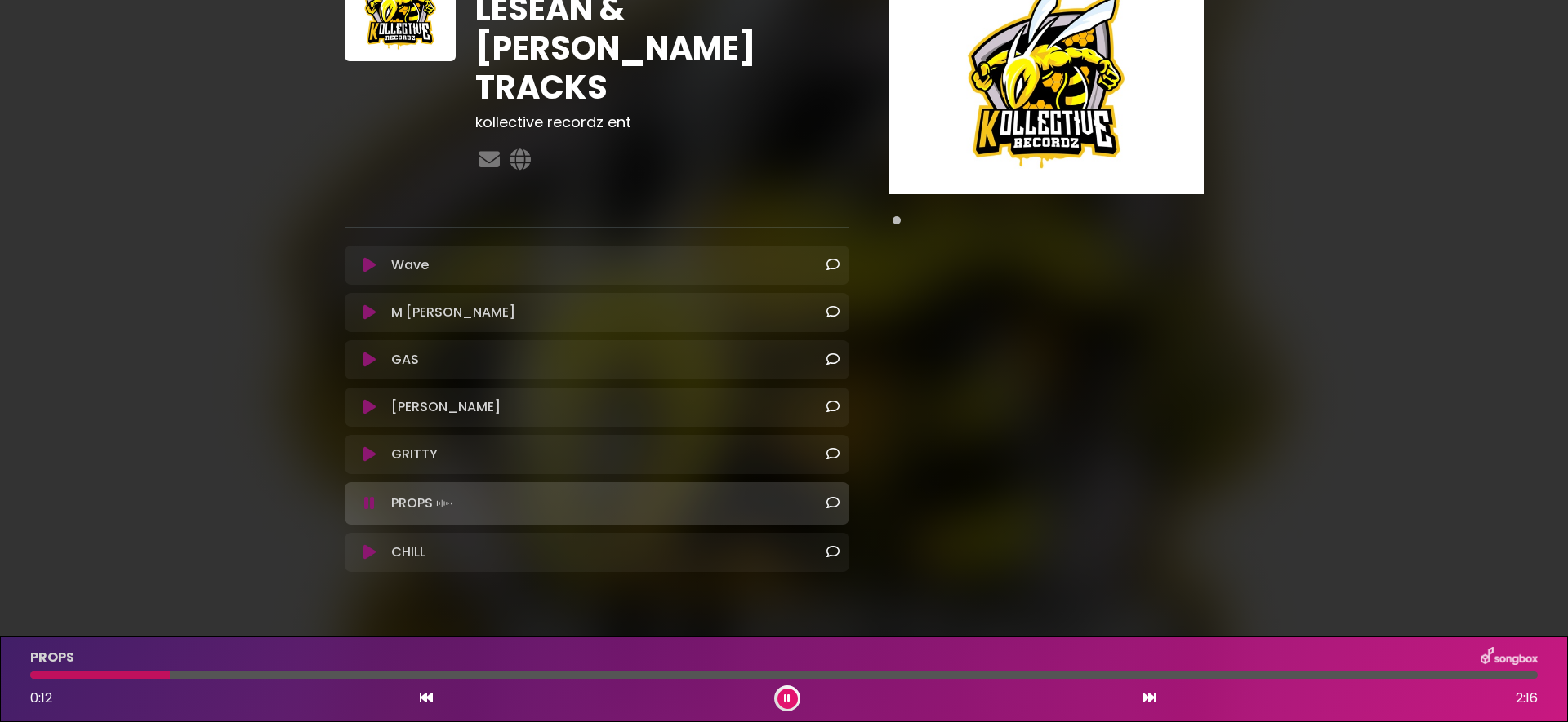
click at [784, 697] on icon at bounding box center [787, 698] width 7 height 9
